Goal: Task Accomplishment & Management: Use online tool/utility

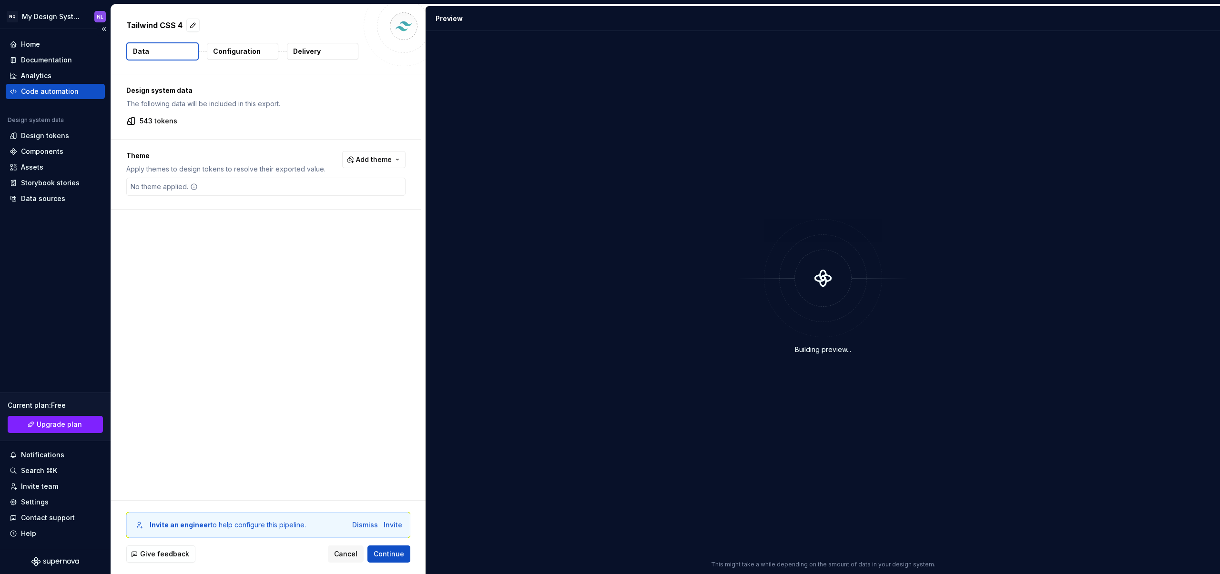
click at [65, 92] on div "Code automation" at bounding box center [50, 92] width 58 height 10
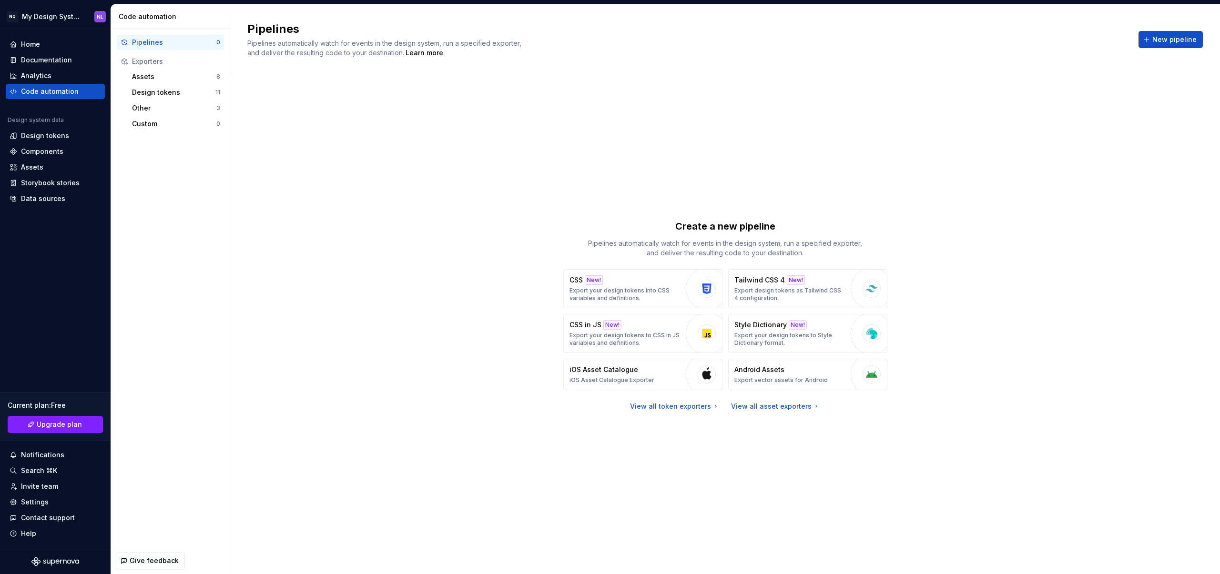
click at [1106, 396] on div "Create a new pipeline Pipelines automatically watch for events in the design sy…" at bounding box center [725, 315] width 956 height 446
click at [691, 409] on div "View all token exporters" at bounding box center [675, 407] width 90 height 10
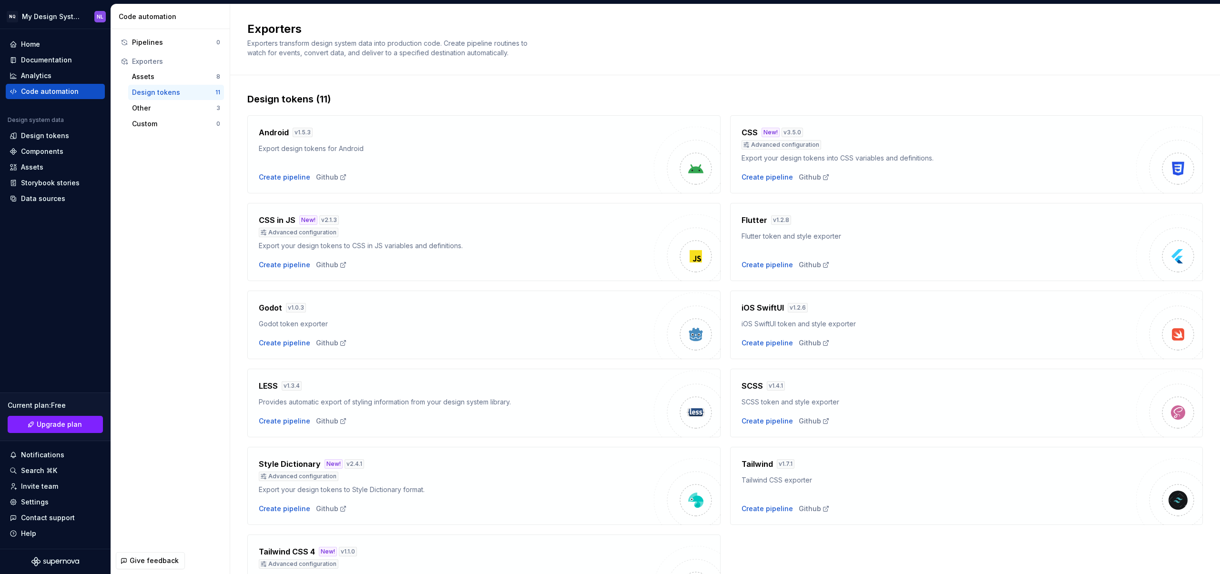
scroll to position [75, 0]
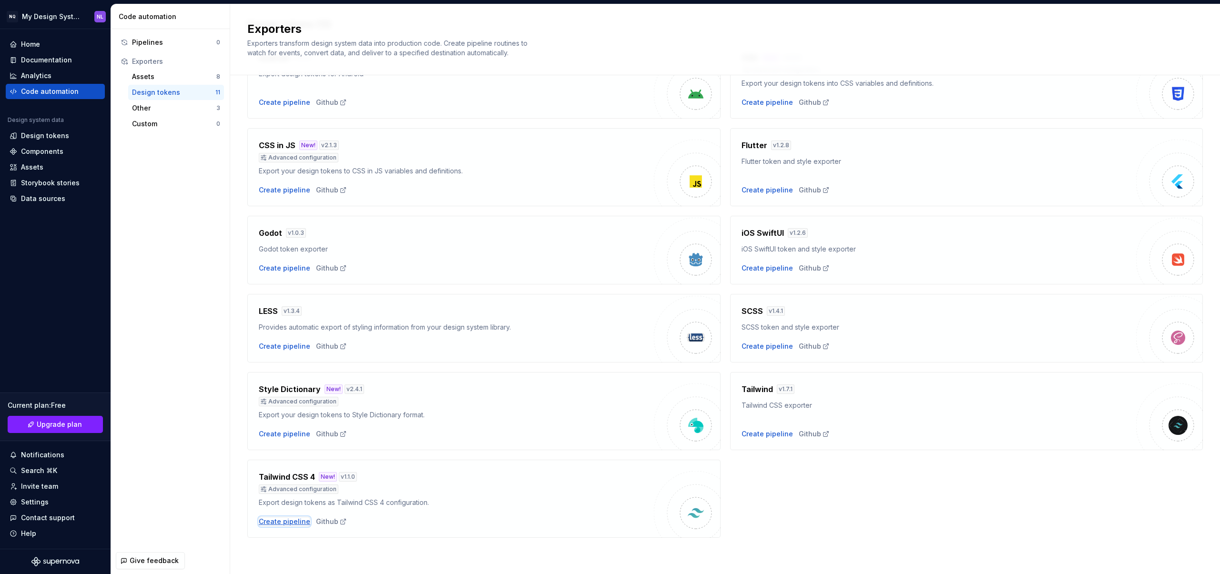
click at [284, 522] on div "Create pipeline" at bounding box center [284, 522] width 51 height 10
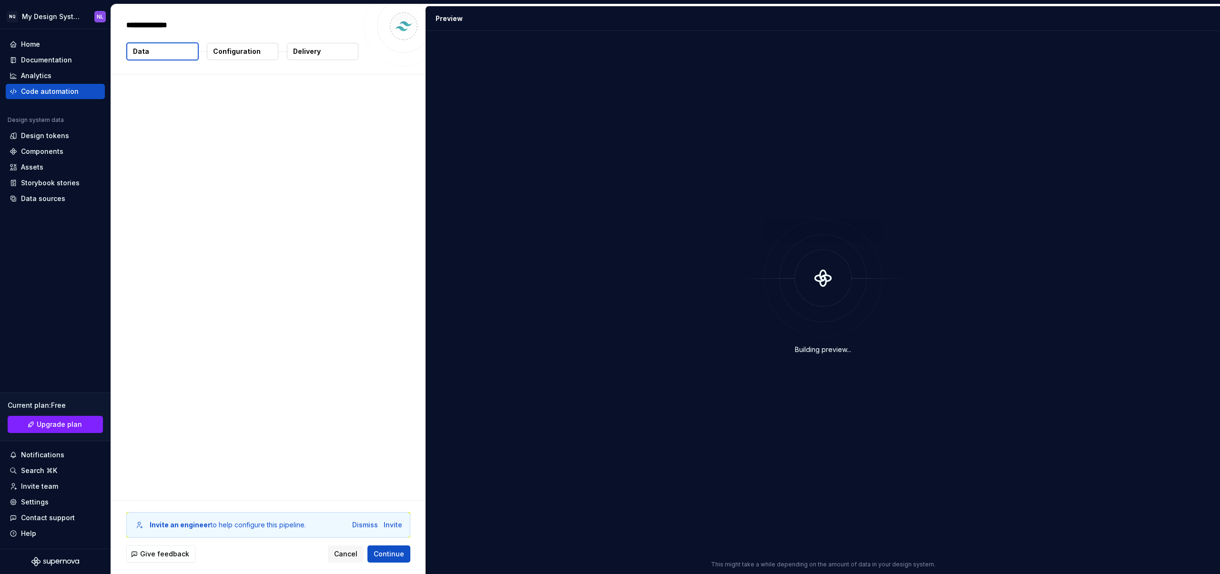
type textarea "*"
click at [244, 53] on p "Configuration" at bounding box center [237, 52] width 48 height 10
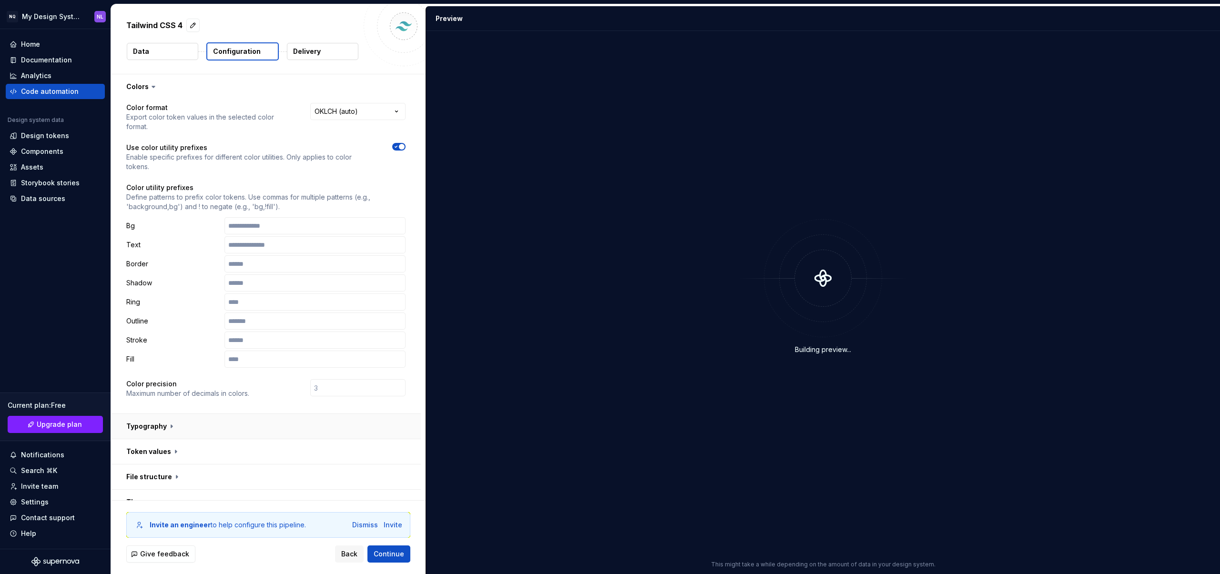
scroll to position [122, 0]
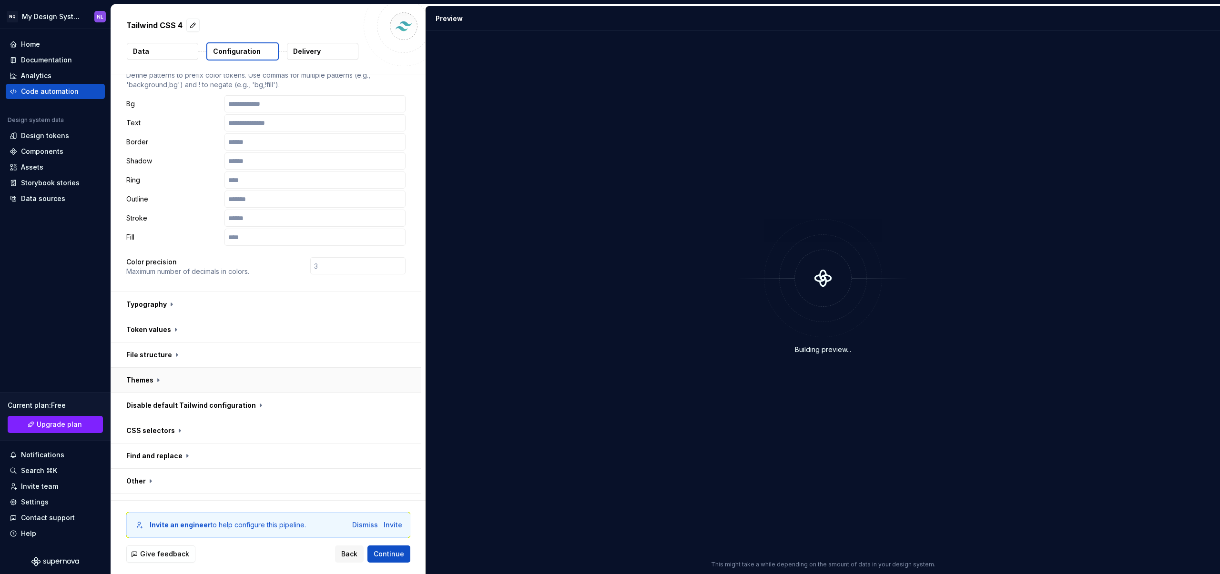
click at [169, 368] on button "button" at bounding box center [266, 380] width 310 height 25
click at [178, 343] on button "button" at bounding box center [266, 355] width 310 height 25
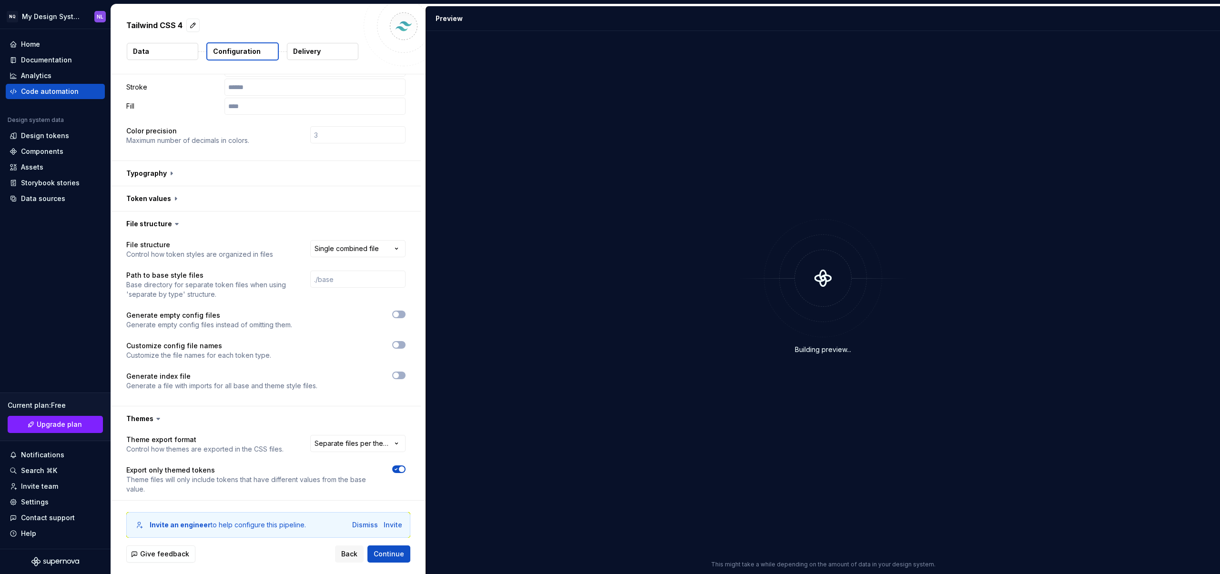
scroll to position [387, 0]
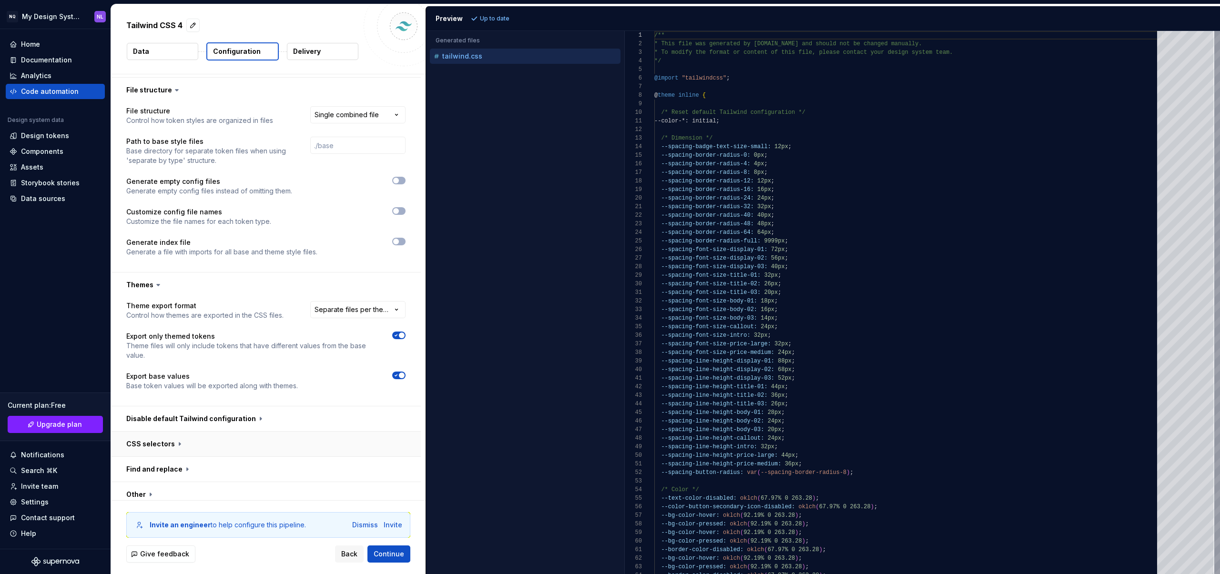
click at [173, 432] on button "button" at bounding box center [266, 444] width 310 height 25
